Goal: Information Seeking & Learning: Learn about a topic

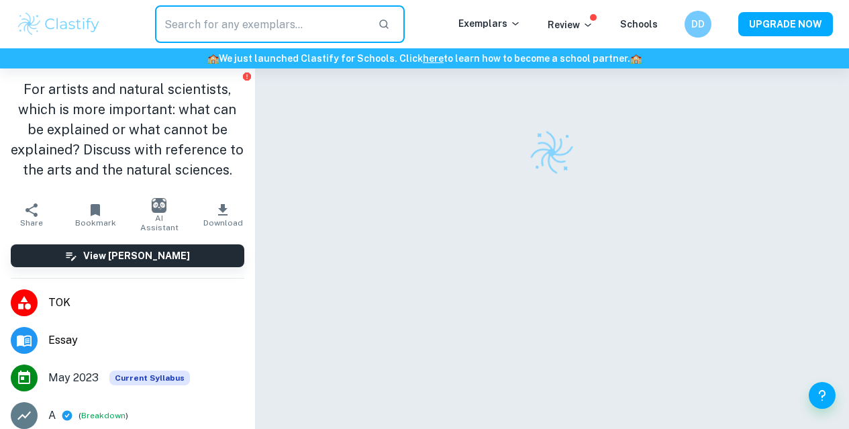
click at [263, 17] on input "text" at bounding box center [261, 24] width 212 height 38
type input "In the pursuit of knowledge, what is gained by the artist adopting the lens of …"
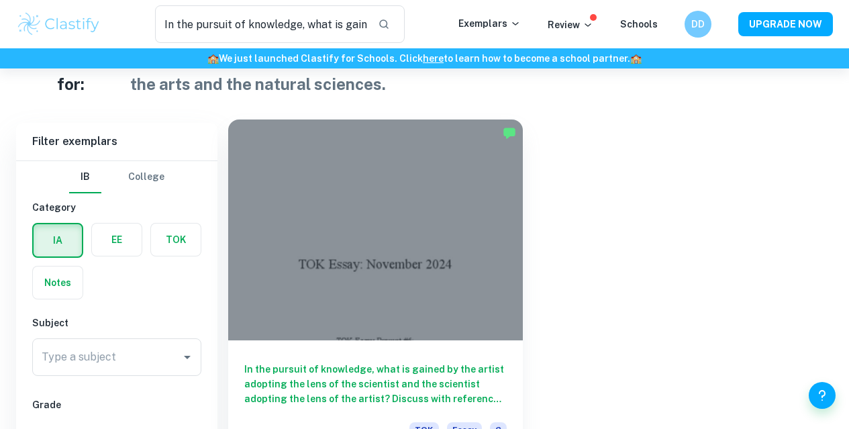
scroll to position [72, 0]
click at [312, 192] on div at bounding box center [375, 229] width 295 height 221
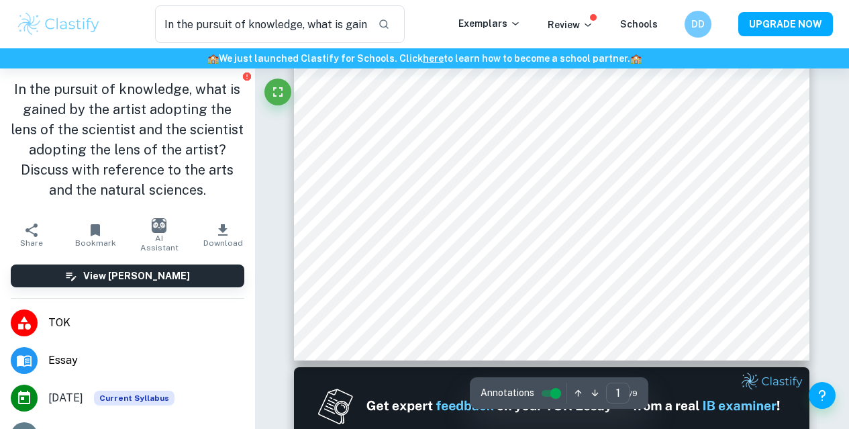
type input "2"
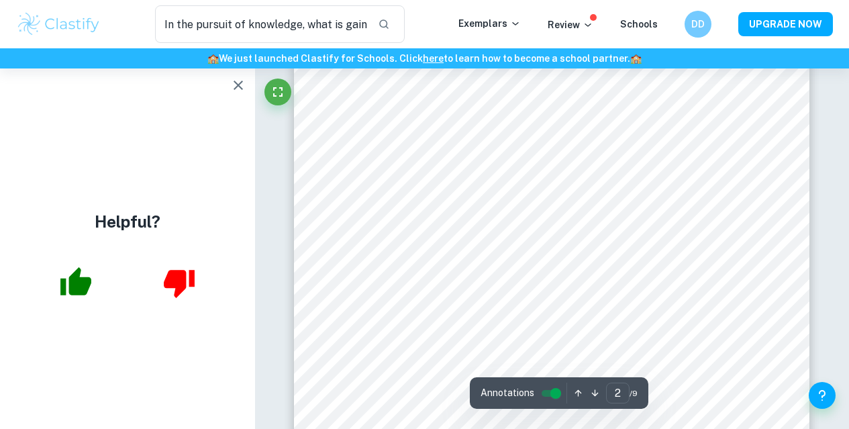
scroll to position [988, 0]
